Goal: Task Accomplishment & Management: Manage account settings

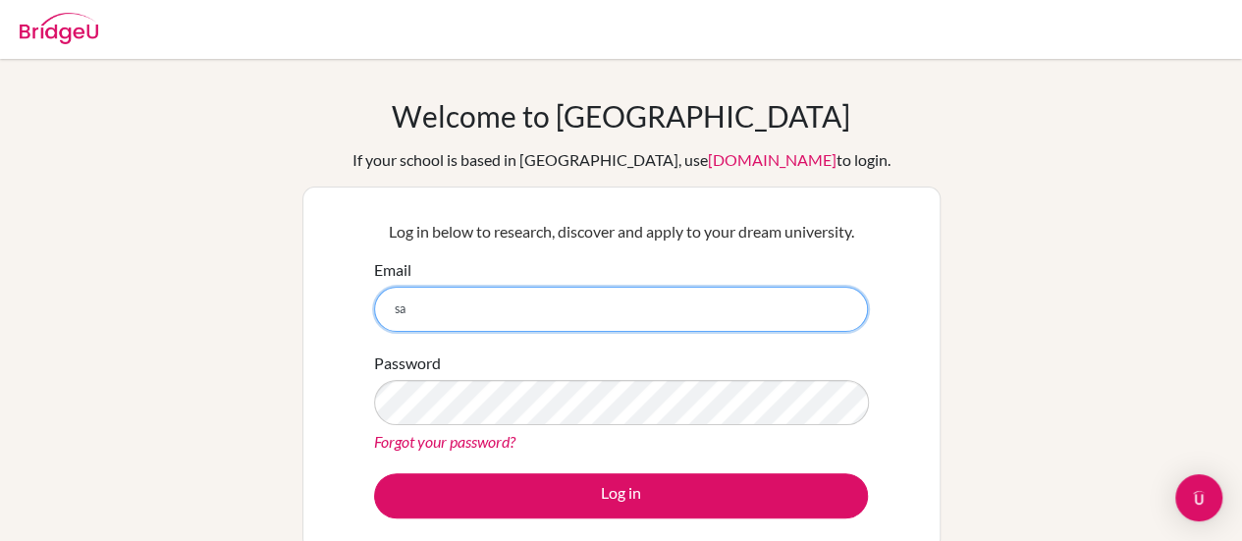
click at [502, 301] on input "sa" at bounding box center [621, 309] width 494 height 45
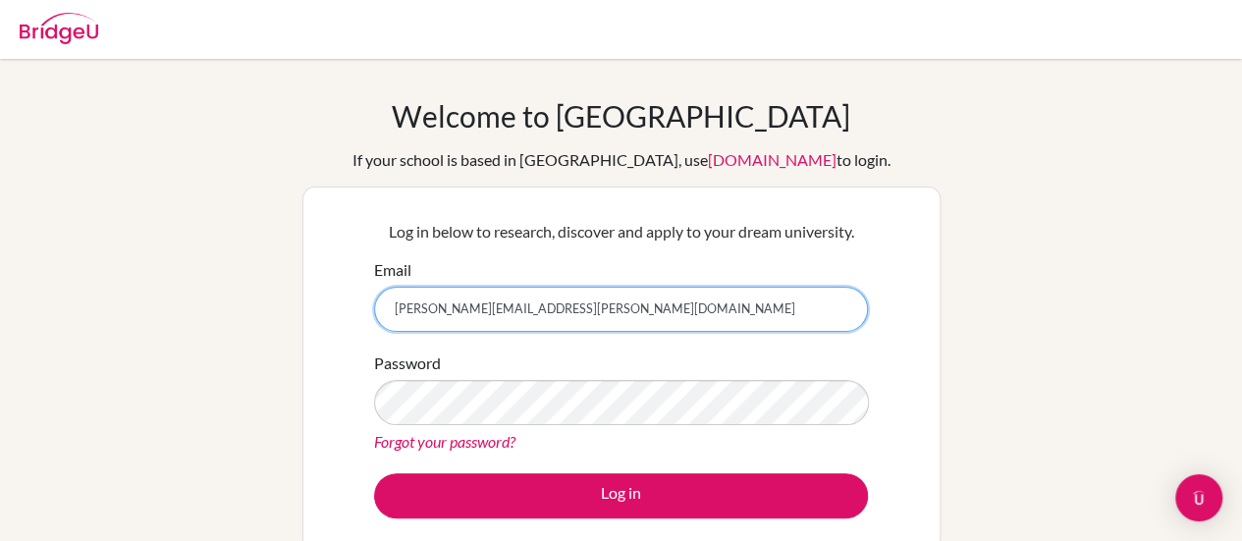
click at [488, 311] on input "sania.hussain@ais.ac.ug" at bounding box center [621, 309] width 494 height 45
click at [521, 312] on input "sania.hussain@ais.ac.ug" at bounding box center [621, 309] width 494 height 45
type input "[PERSON_NAME][EMAIL_ADDRESS][PERSON_NAME][DOMAIN_NAME]"
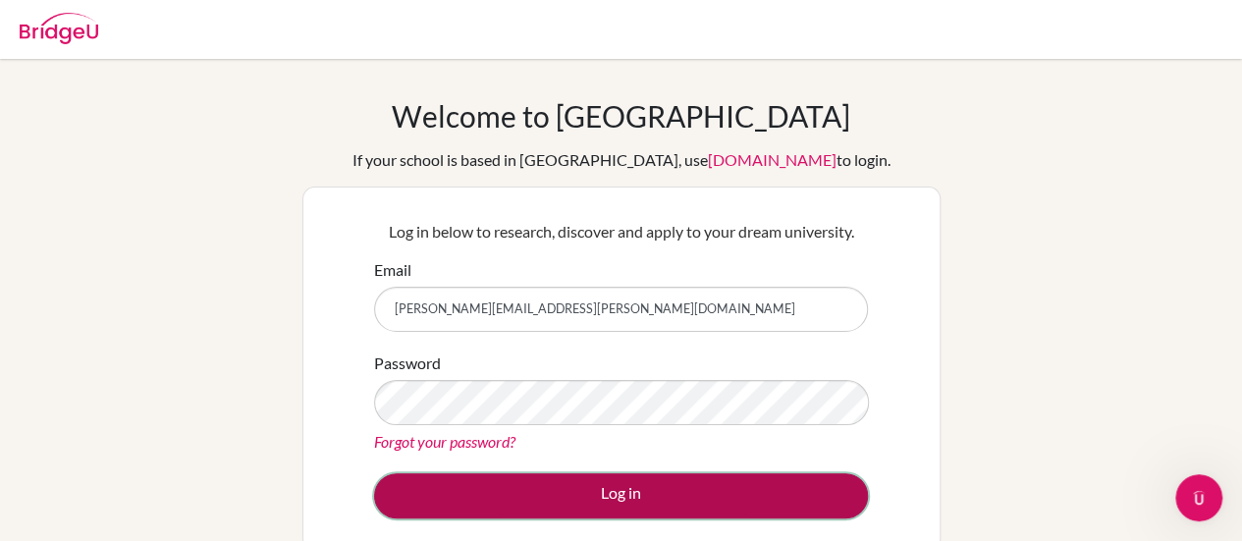
click at [551, 504] on button "Log in" at bounding box center [621, 495] width 494 height 45
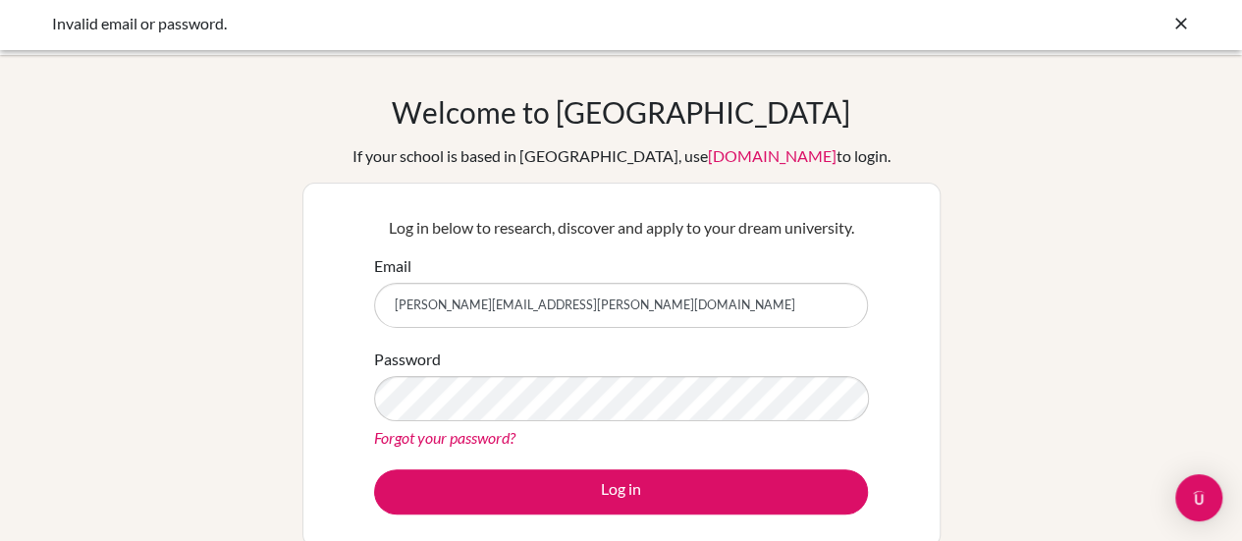
scroll to position [1, 0]
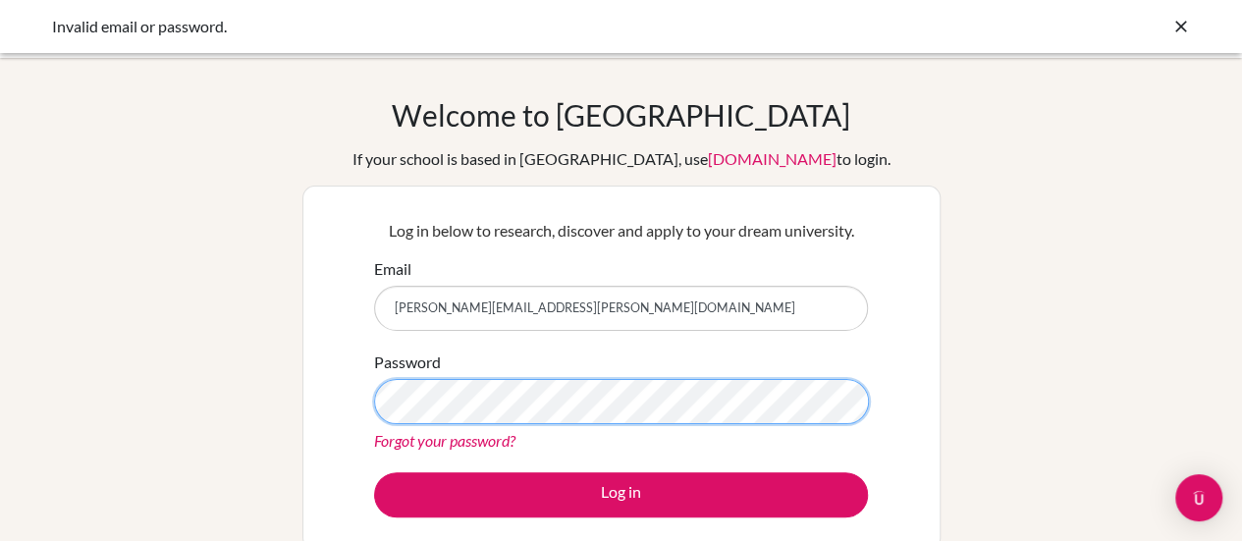
click at [374, 472] on button "Log in" at bounding box center [621, 494] width 494 height 45
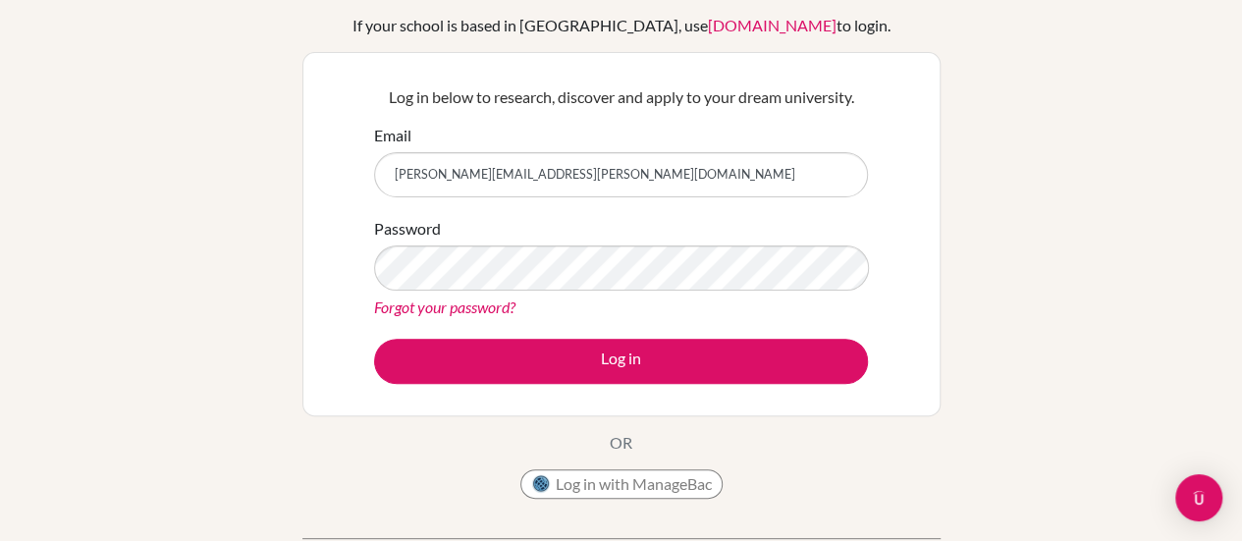
scroll to position [137, 0]
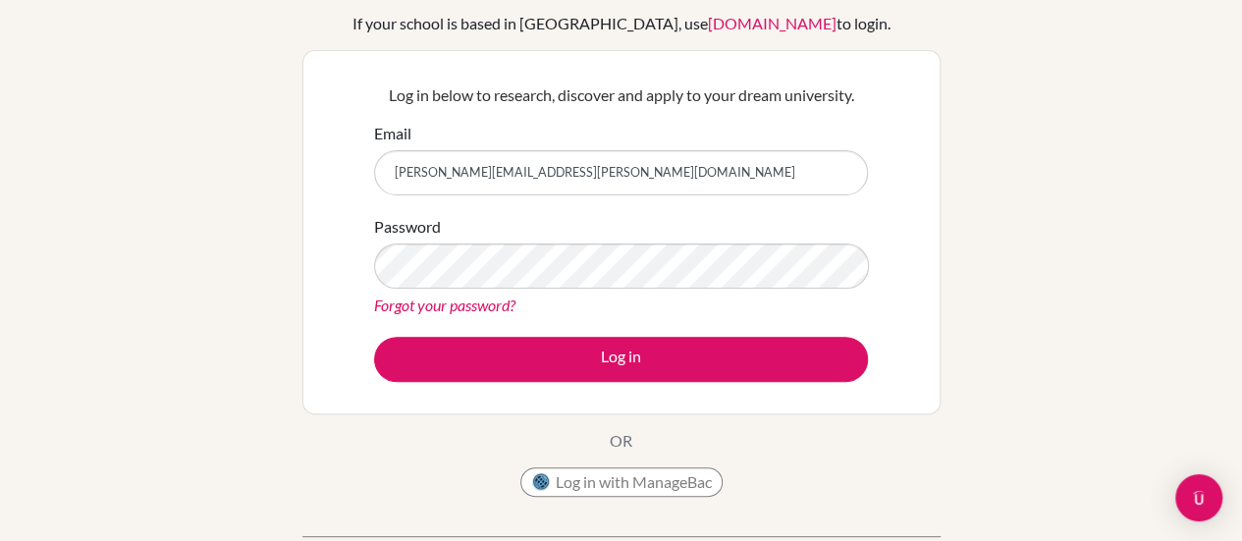
drag, startPoint x: 582, startPoint y: 176, endPoint x: 483, endPoint y: 178, distance: 99.2
click at [483, 178] on input "[PERSON_NAME][EMAIL_ADDRESS][PERSON_NAME][DOMAIN_NAME]" at bounding box center [621, 172] width 494 height 45
type input "[PERSON_NAME][EMAIL_ADDRESS][PERSON_NAME][DOMAIN_NAME]"
click at [374, 337] on button "Log in" at bounding box center [621, 359] width 494 height 45
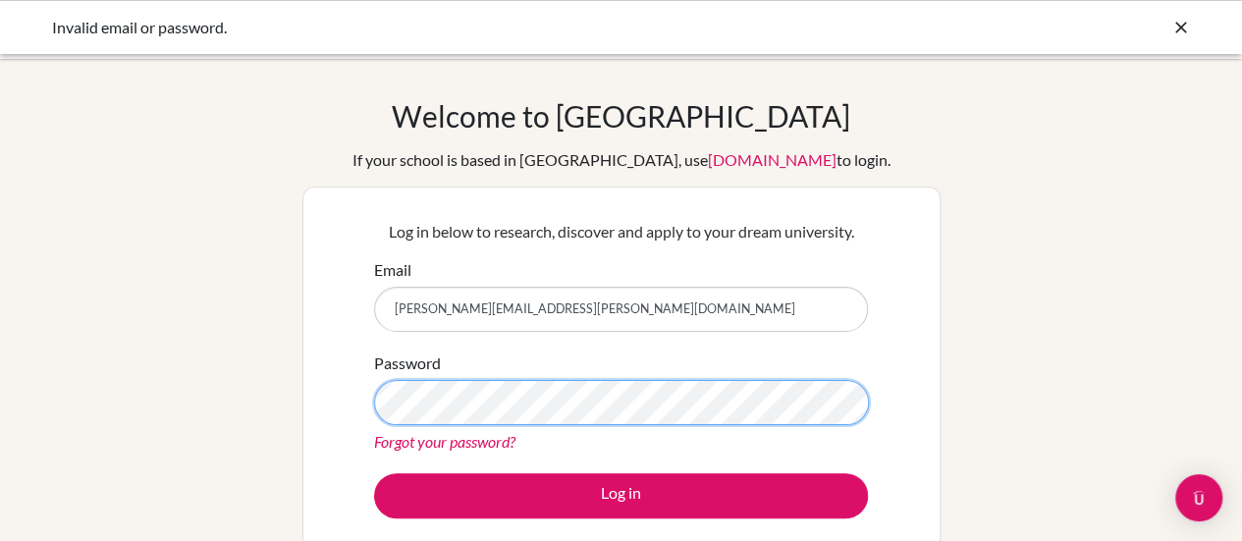
click at [374, 473] on button "Log in" at bounding box center [621, 495] width 494 height 45
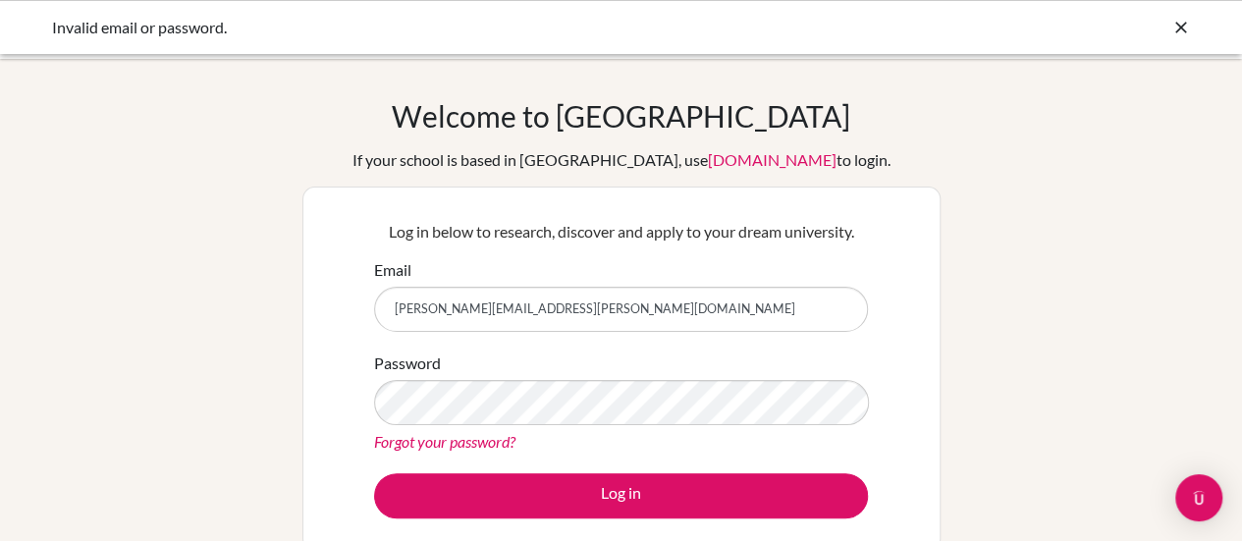
click at [522, 315] on input "[PERSON_NAME][EMAIL_ADDRESS][PERSON_NAME][DOMAIN_NAME]" at bounding box center [621, 309] width 494 height 45
type input "[PERSON_NAME][EMAIL_ADDRESS][PERSON_NAME][DOMAIN_NAME]"
click at [495, 438] on link "Forgot your password?" at bounding box center [444, 441] width 141 height 19
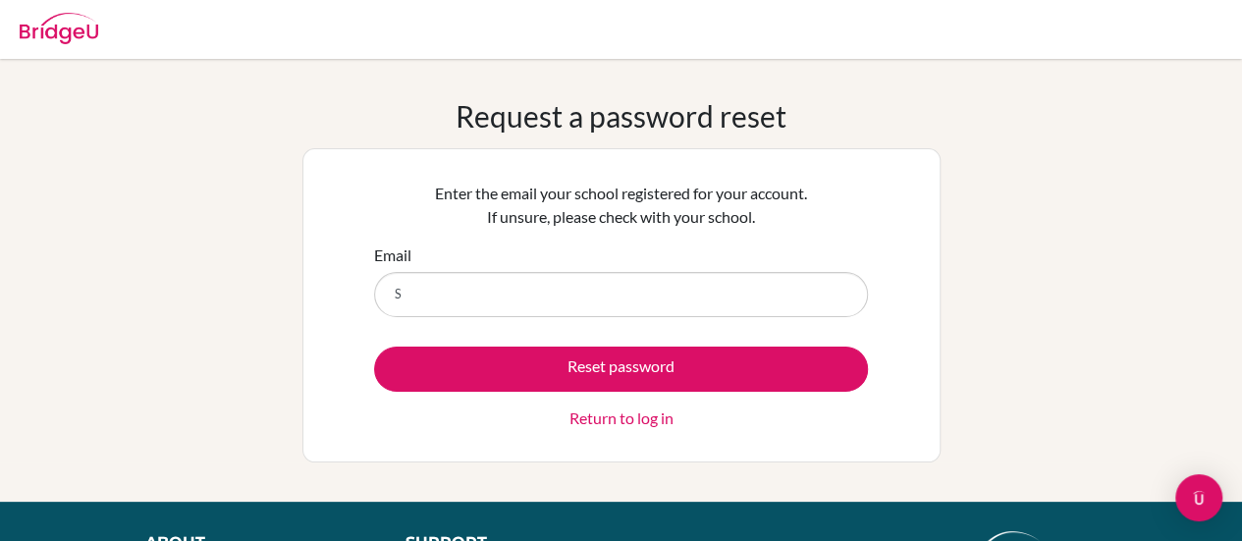
type input "[PERSON_NAME][EMAIL_ADDRESS][PERSON_NAME][DOMAIN_NAME]"
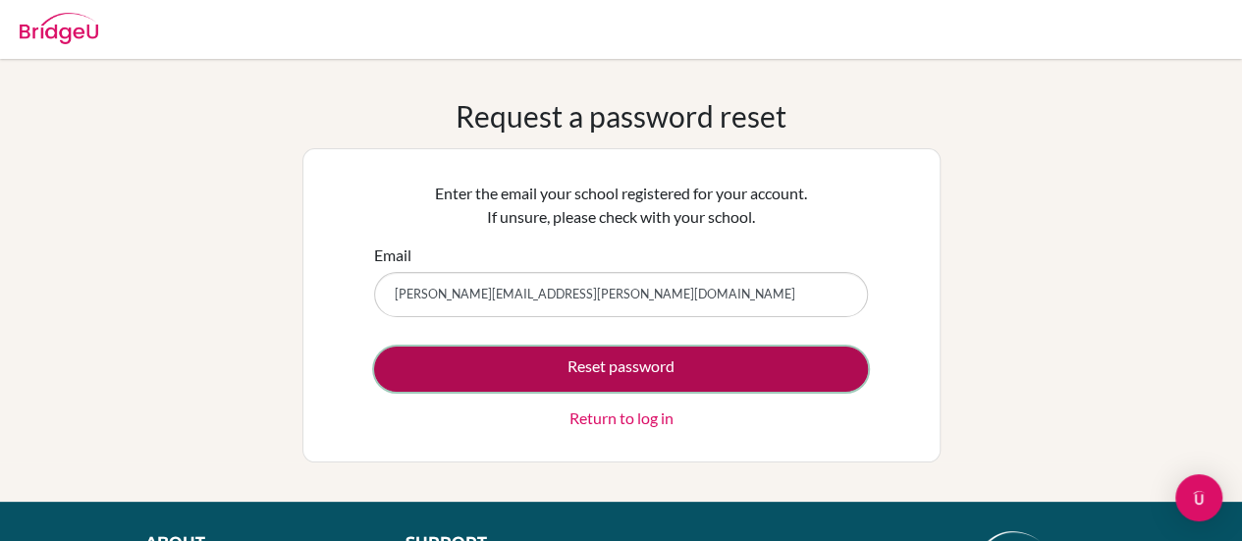
click at [613, 375] on button "Reset password" at bounding box center [621, 369] width 494 height 45
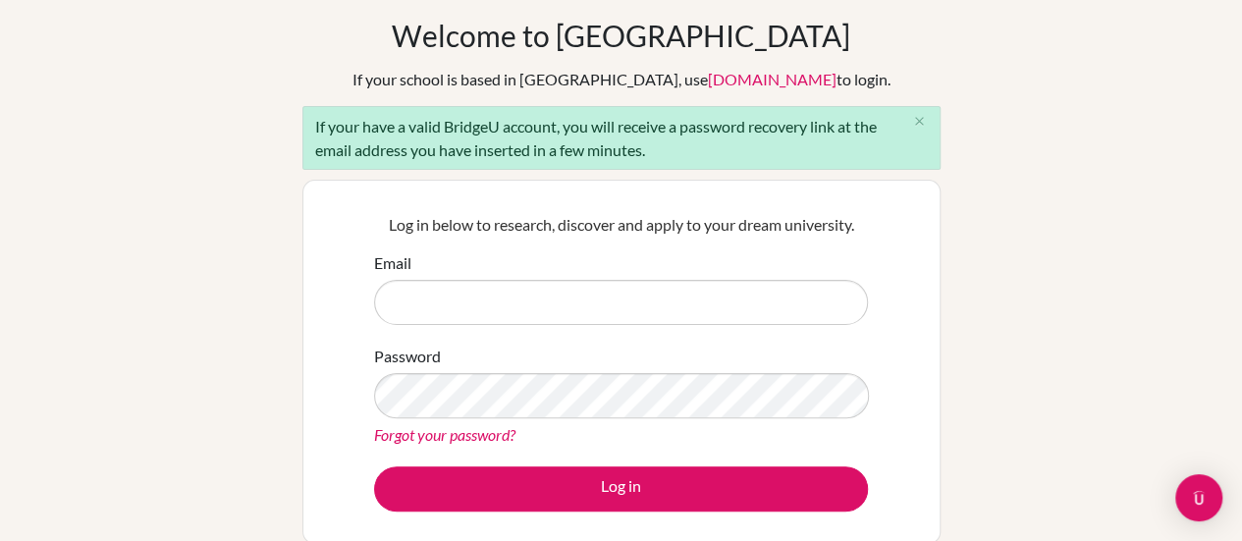
scroll to position [80, 0]
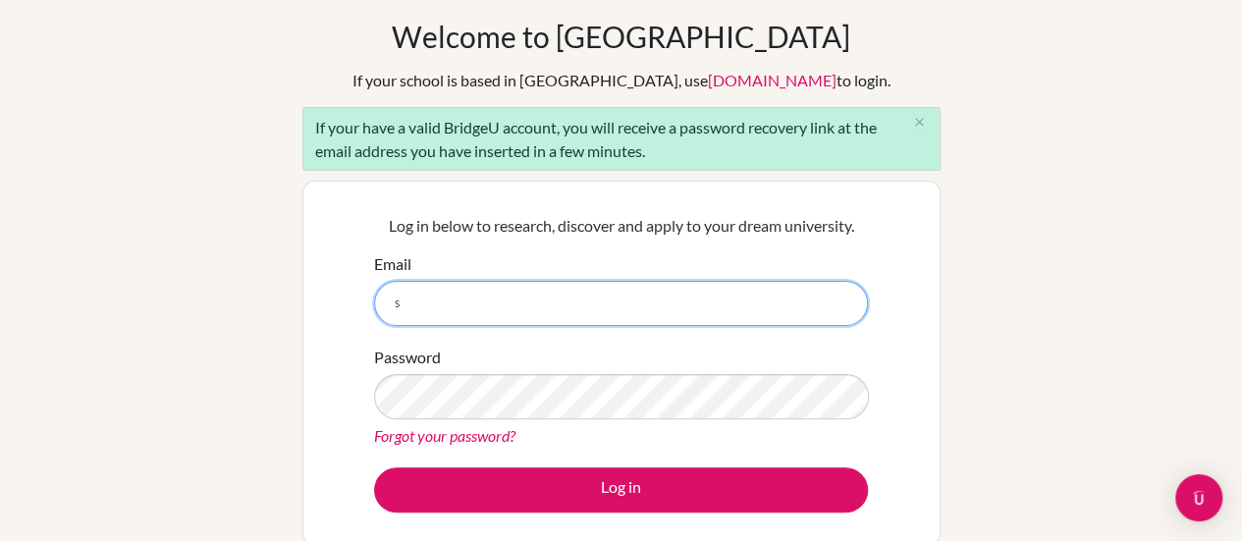
type input "[PERSON_NAME][EMAIL_ADDRESS][PERSON_NAME][DOMAIN_NAME]"
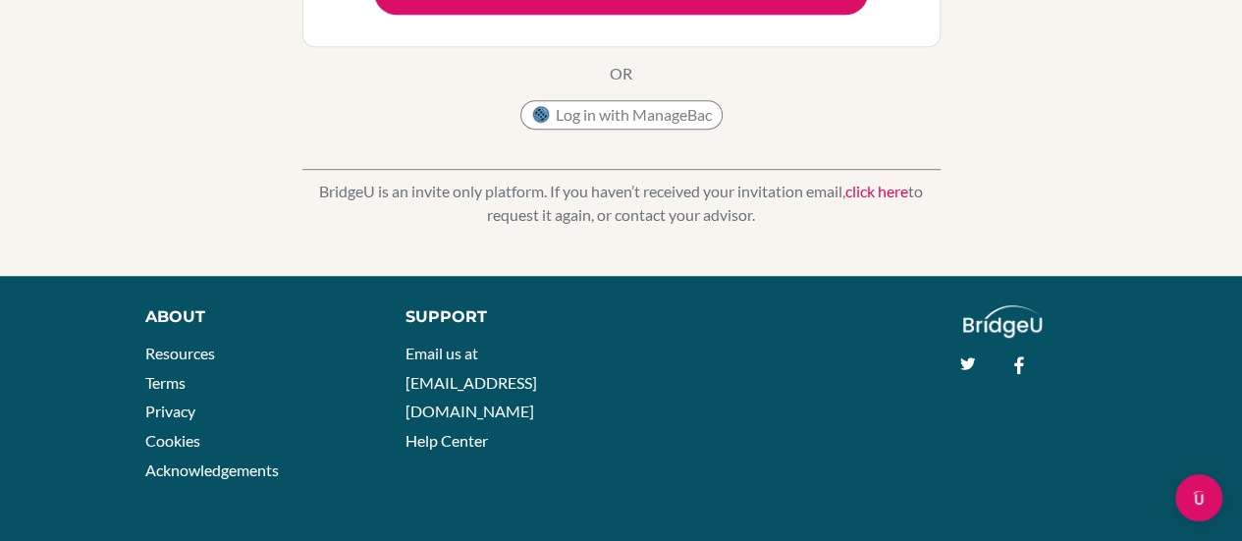
scroll to position [0, 0]
